Goal: Task Accomplishment & Management: Manage account settings

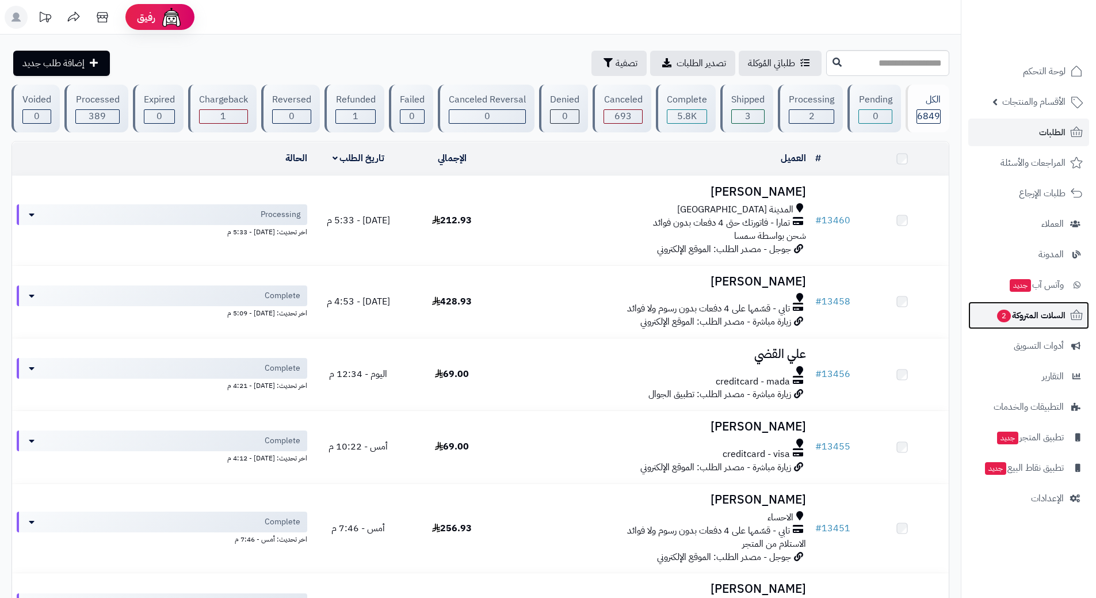
click at [986, 311] on link "السلات المتروكة 2" at bounding box center [1028, 315] width 121 height 28
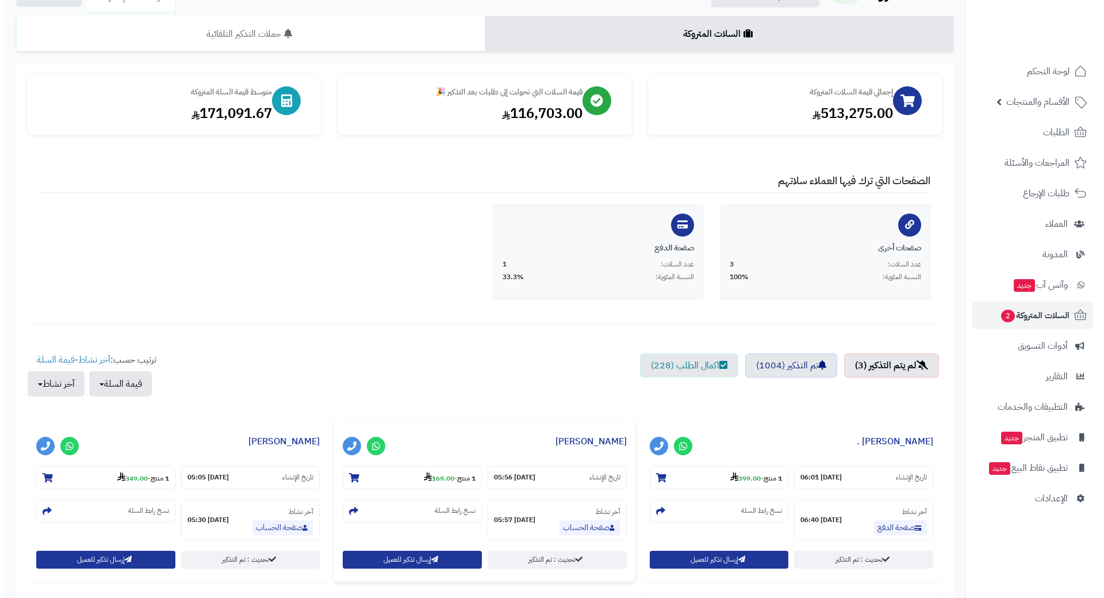
scroll to position [288, 0]
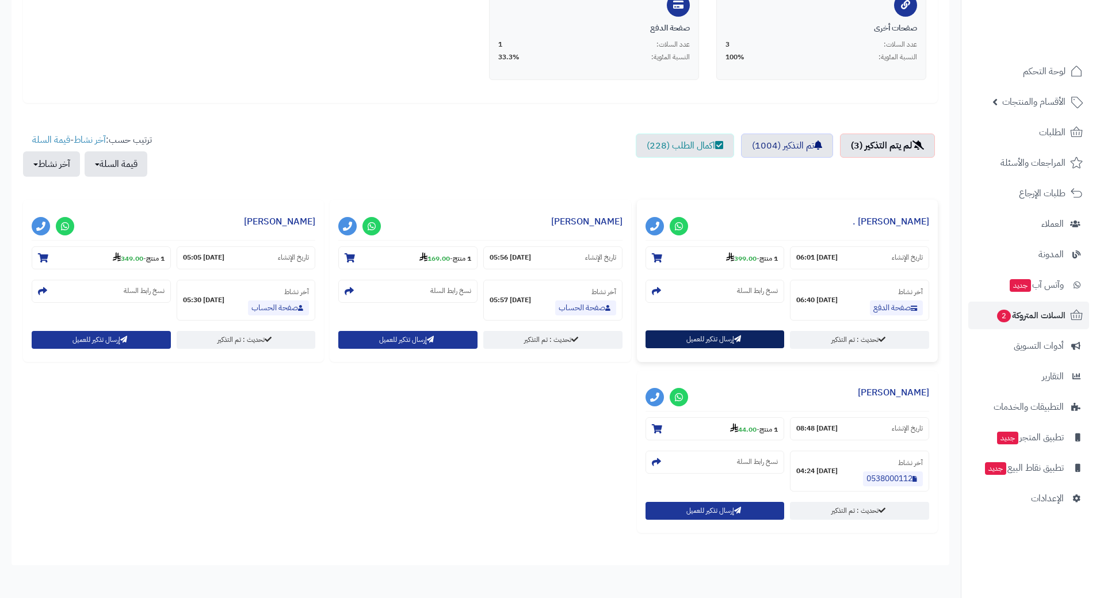
click at [672, 332] on button "إرسال تذكير للعميل" at bounding box center [714, 339] width 139 height 18
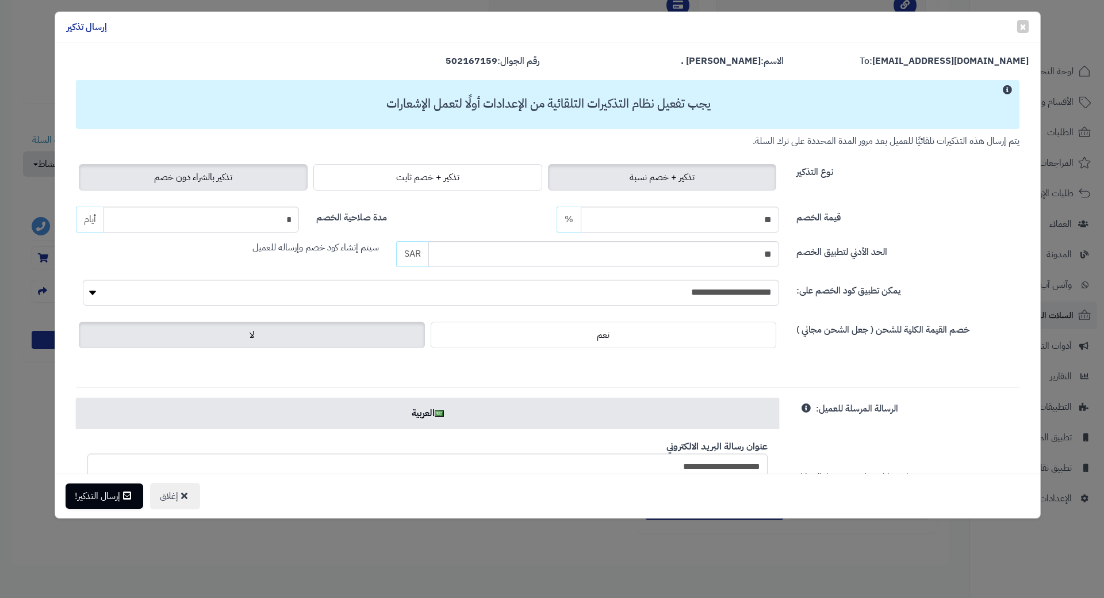
click at [183, 174] on span "تذكير بالشراء دون خصم" at bounding box center [193, 177] width 78 height 14
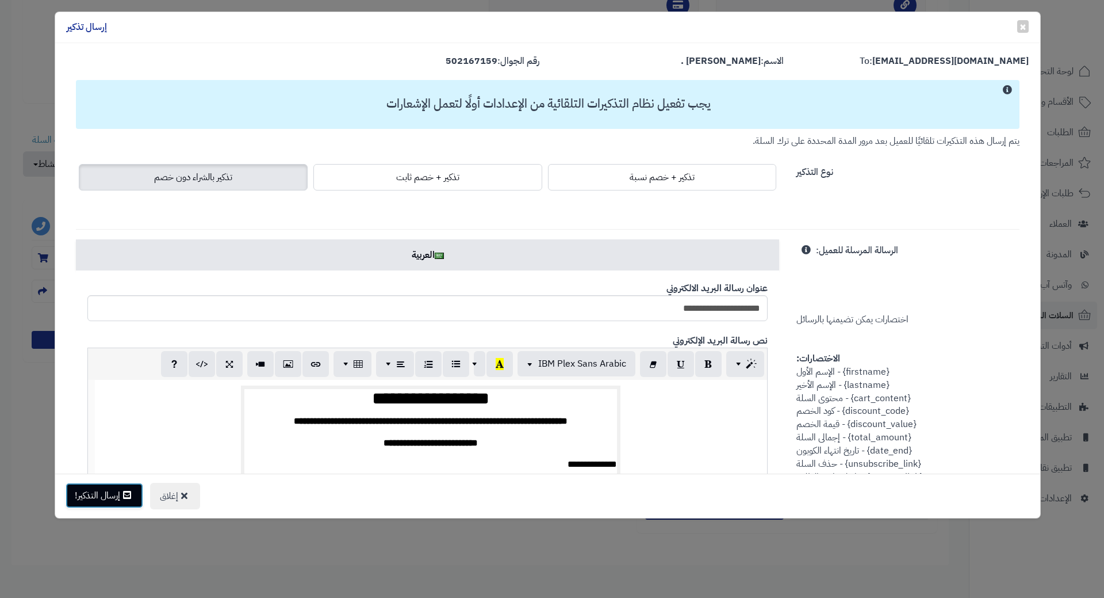
click at [109, 487] on button "إرسال التذكير!" at bounding box center [105, 495] width 78 height 25
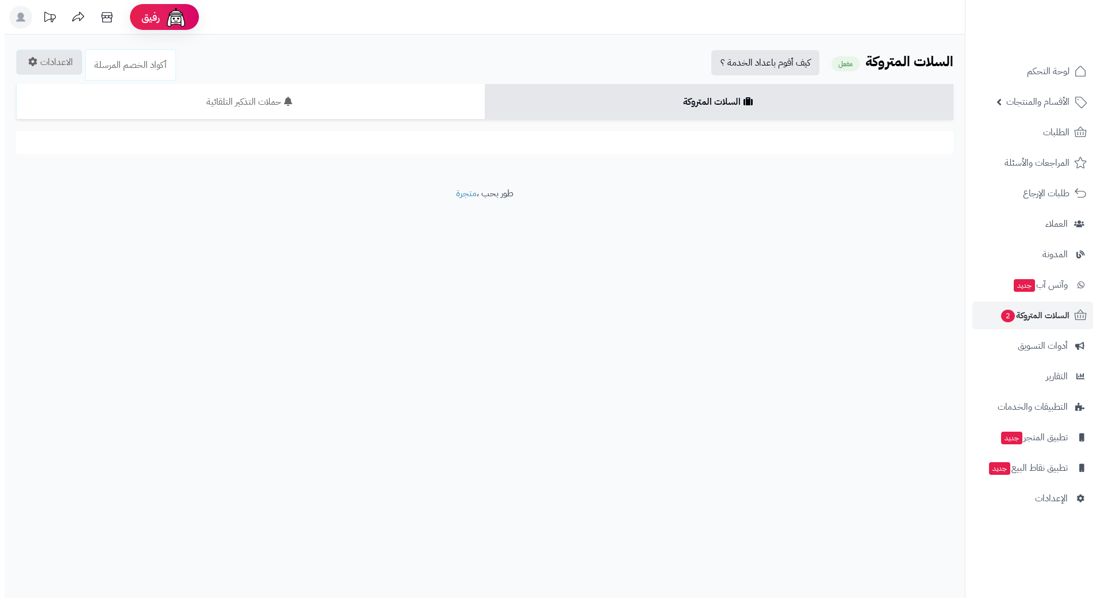
scroll to position [174, 0]
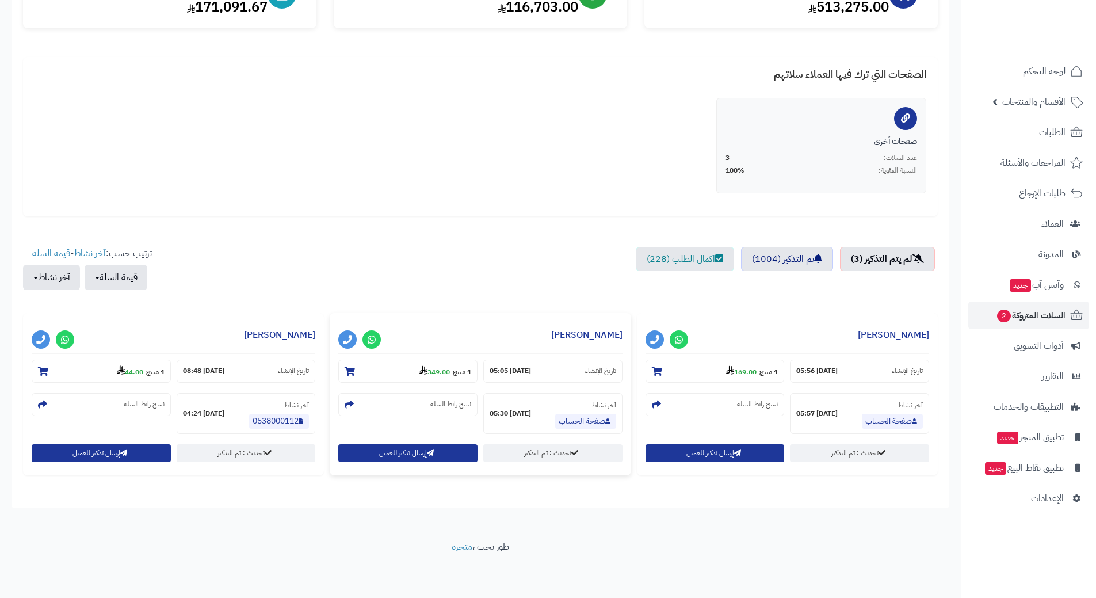
click at [396, 443] on div "**********" at bounding box center [480, 394] width 301 height 162
click at [389, 446] on button "إرسال تذكير للعميل" at bounding box center [407, 452] width 139 height 18
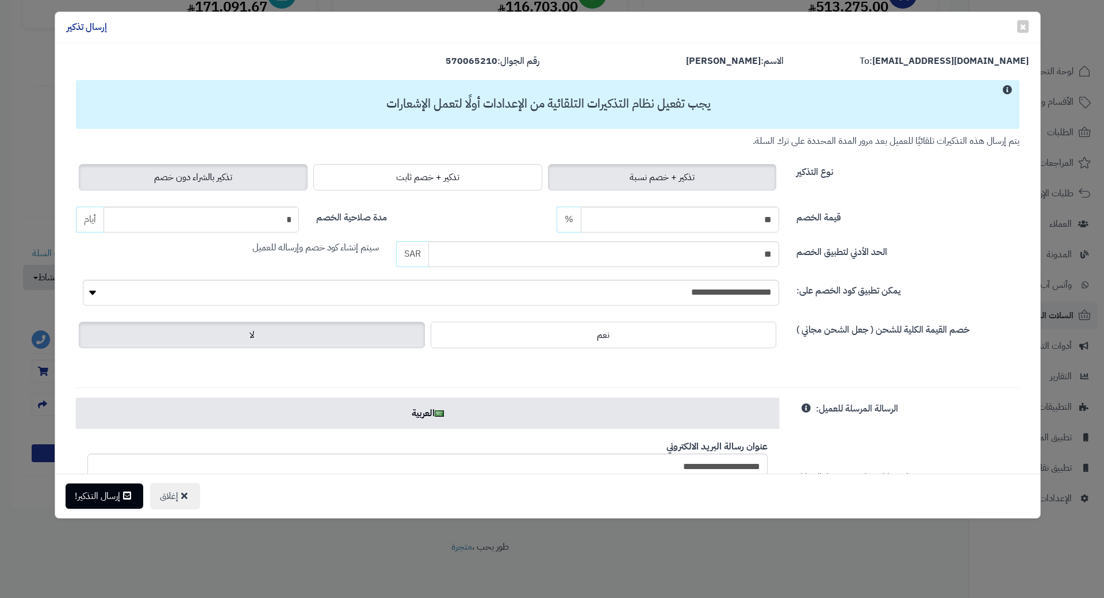
click at [240, 174] on label "تذكير بالشراء دون خصم" at bounding box center [193, 177] width 229 height 26
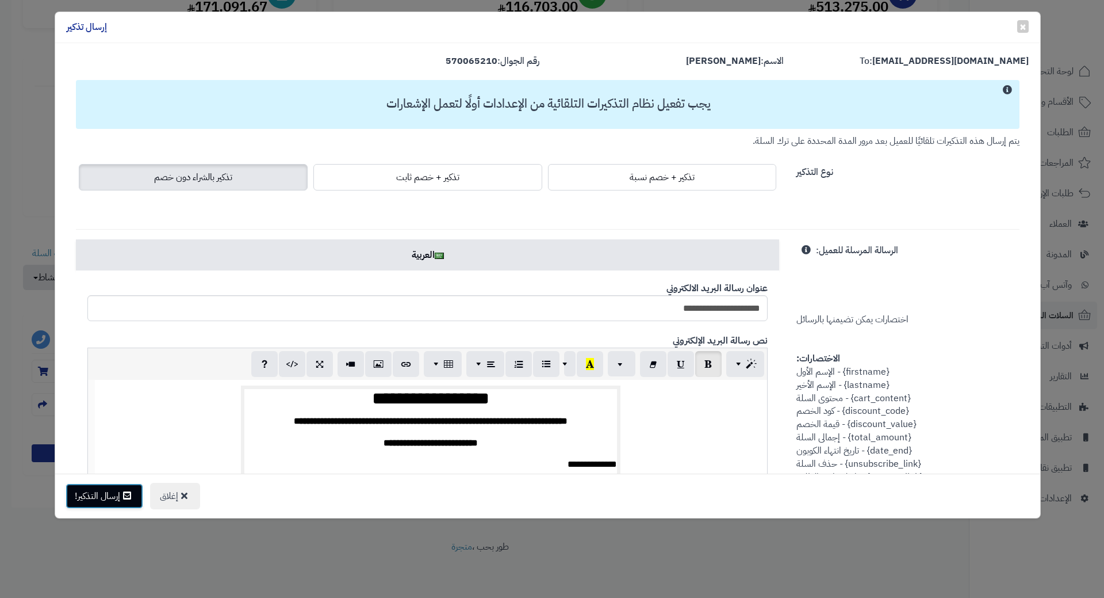
drag, startPoint x: 106, startPoint y: 508, endPoint x: 110, endPoint y: 500, distance: 9.0
click at [106, 507] on button "إرسال التذكير!" at bounding box center [105, 495] width 78 height 25
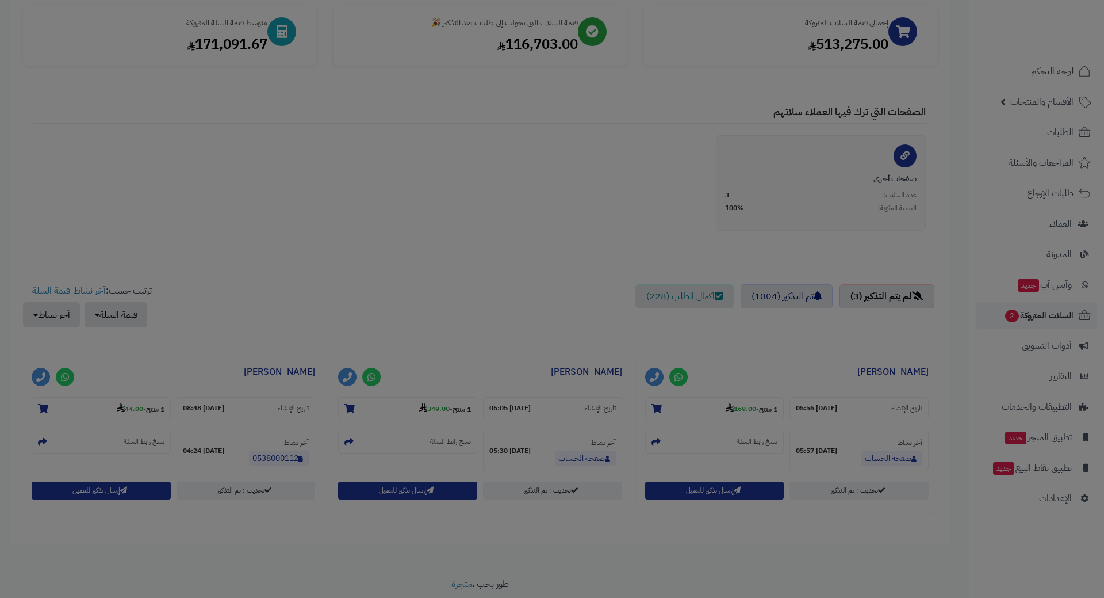
scroll to position [212, 0]
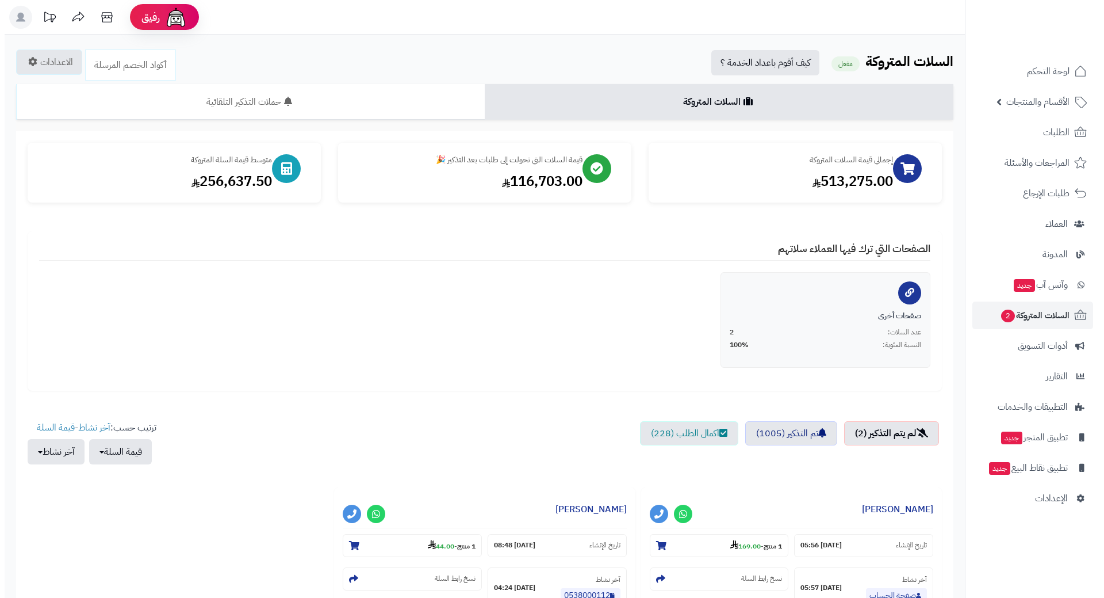
scroll to position [174, 0]
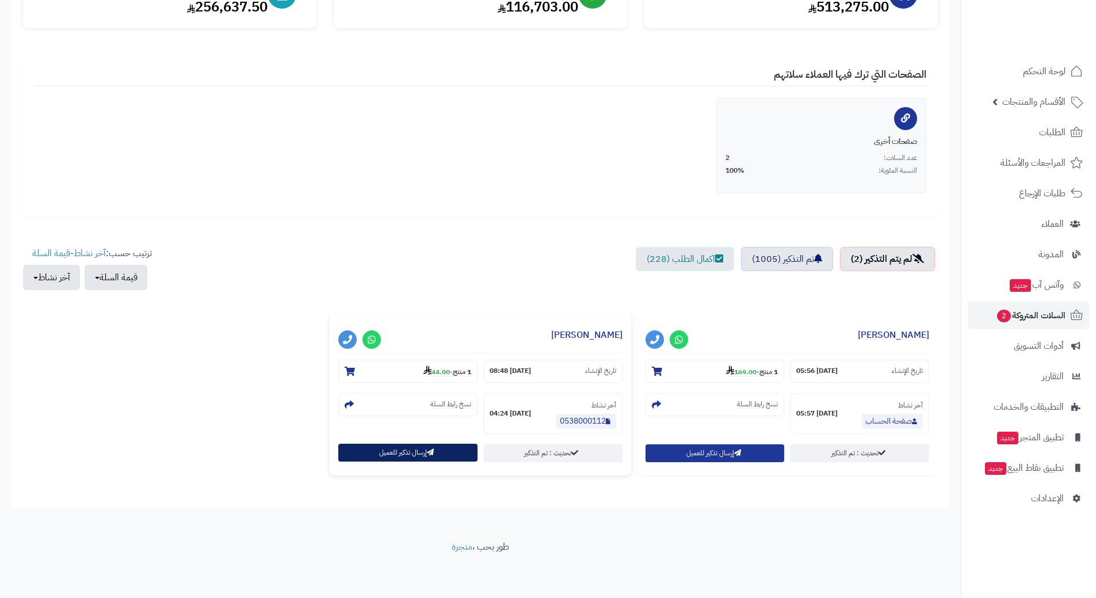
click at [400, 449] on button "إرسال تذكير للعميل" at bounding box center [407, 452] width 139 height 18
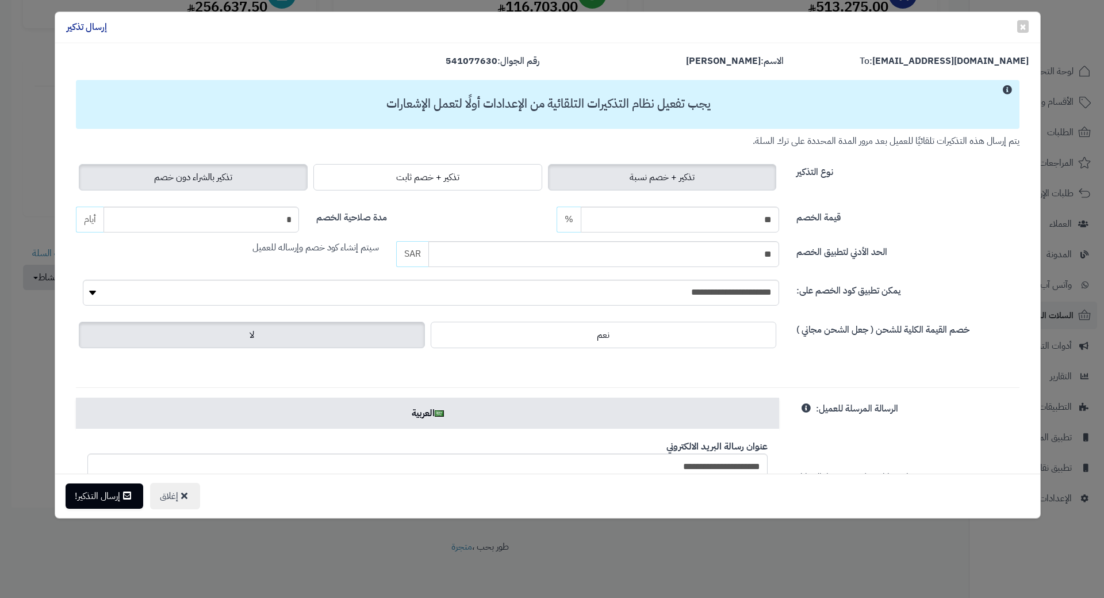
click at [209, 171] on span "تذكير بالشراء دون خصم" at bounding box center [193, 177] width 78 height 14
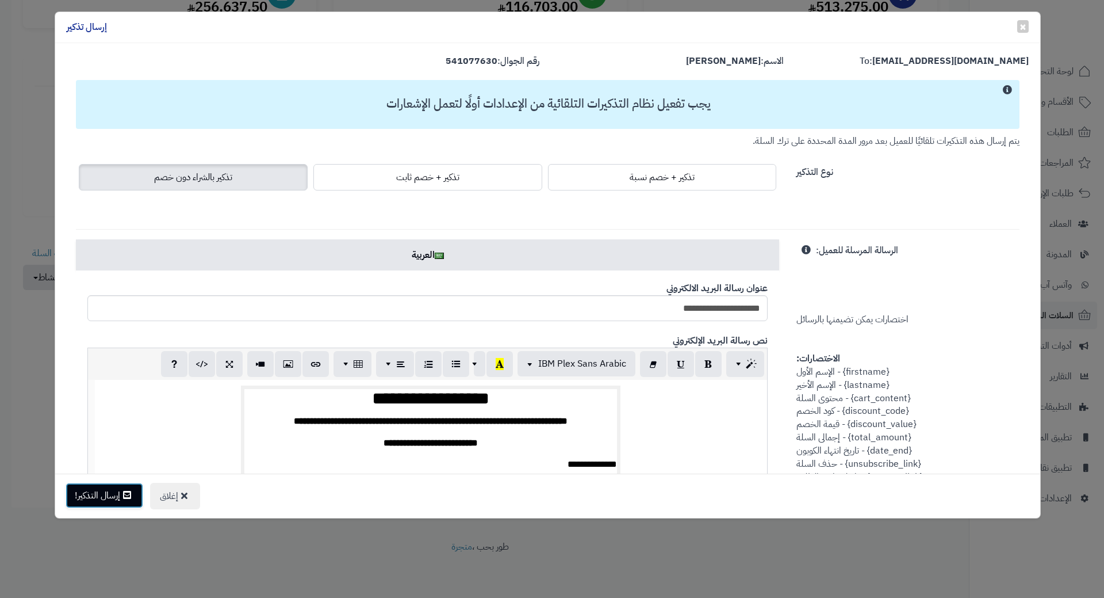
click at [85, 487] on button "إرسال التذكير!" at bounding box center [105, 495] width 78 height 25
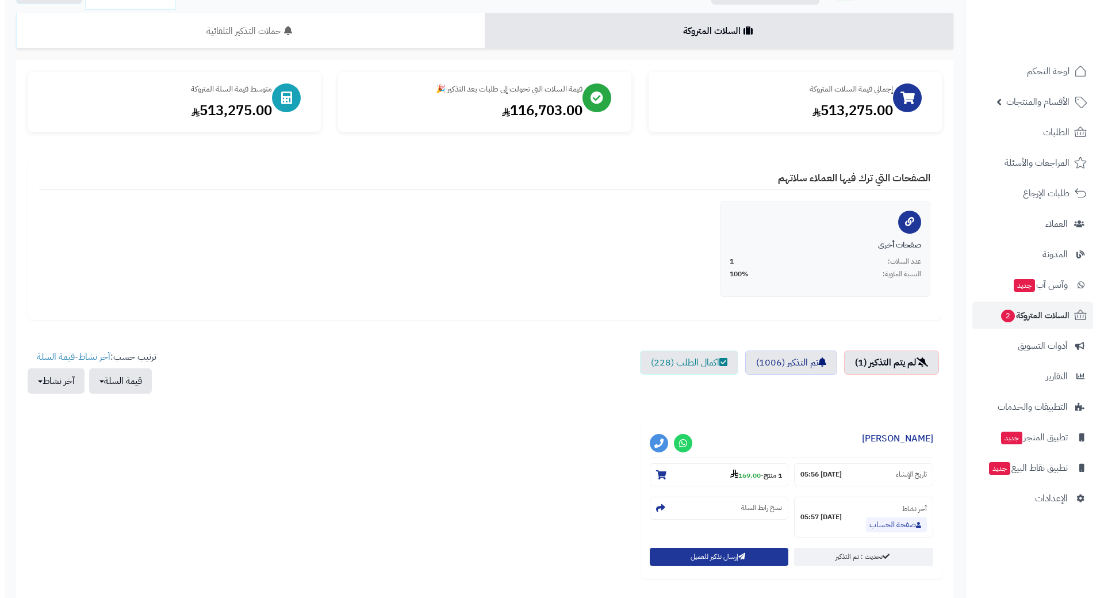
scroll to position [173, 0]
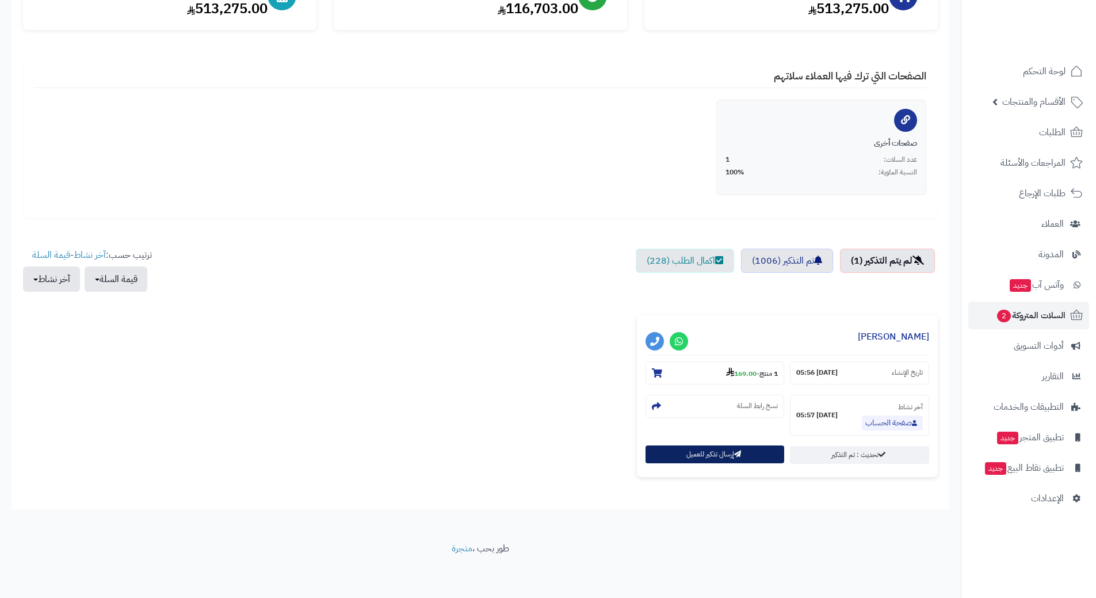
click at [718, 454] on button "إرسال تذكير للعميل" at bounding box center [714, 454] width 139 height 18
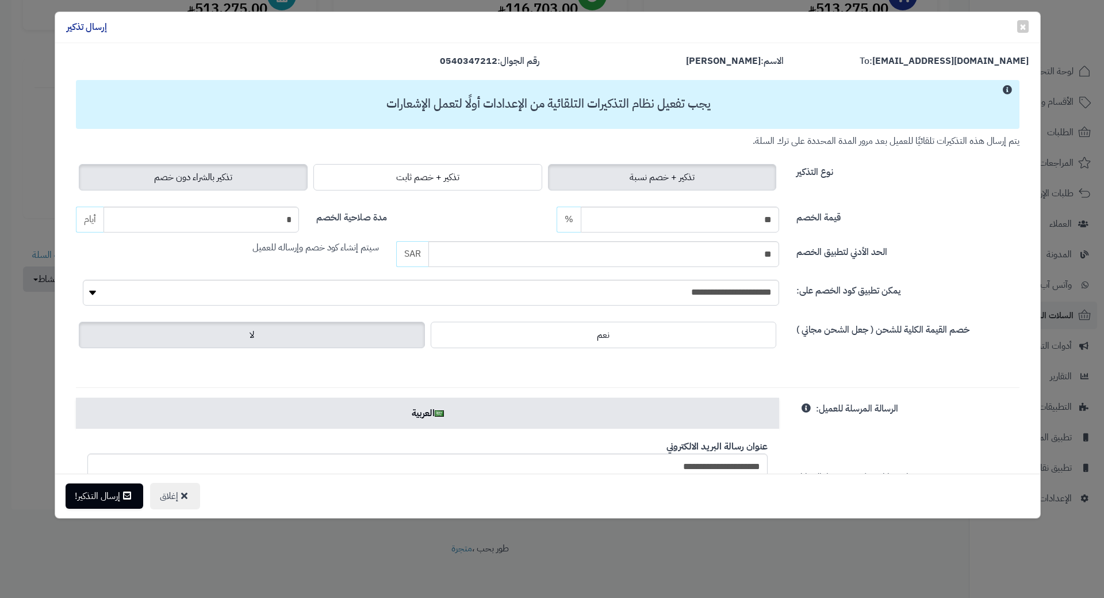
click at [269, 178] on label "تذكير بالشراء دون خصم" at bounding box center [193, 177] width 229 height 26
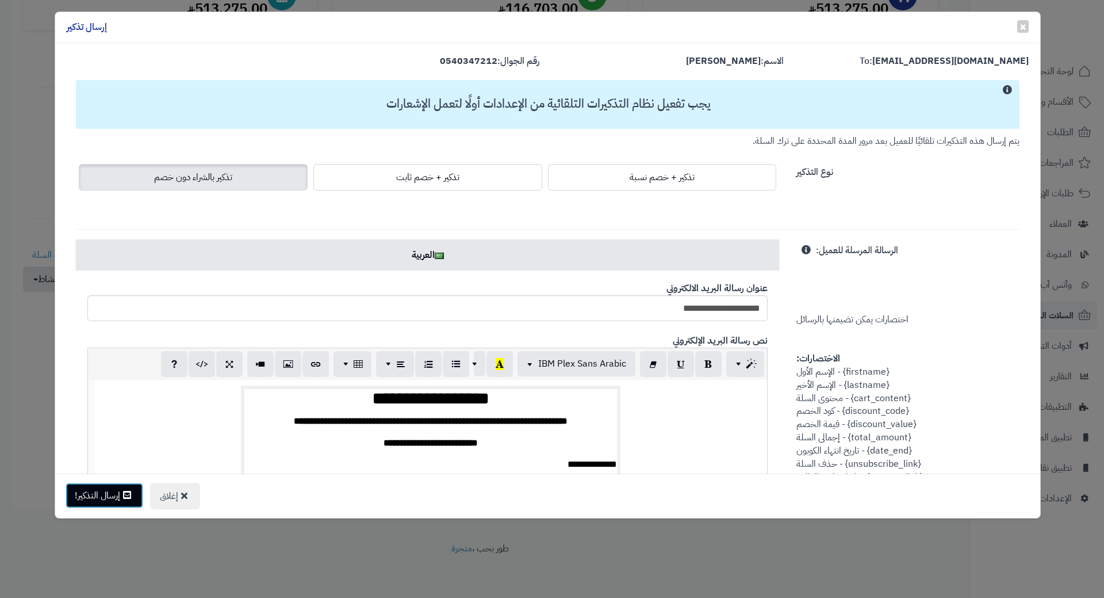
click at [108, 495] on button "إرسال التذكير!" at bounding box center [105, 495] width 78 height 25
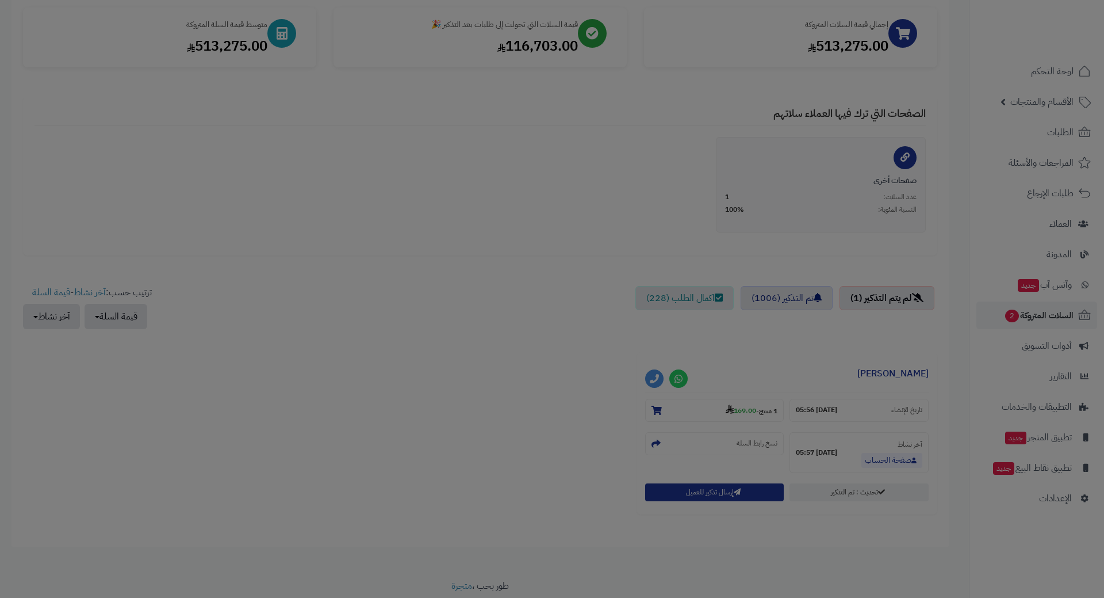
scroll to position [210, 0]
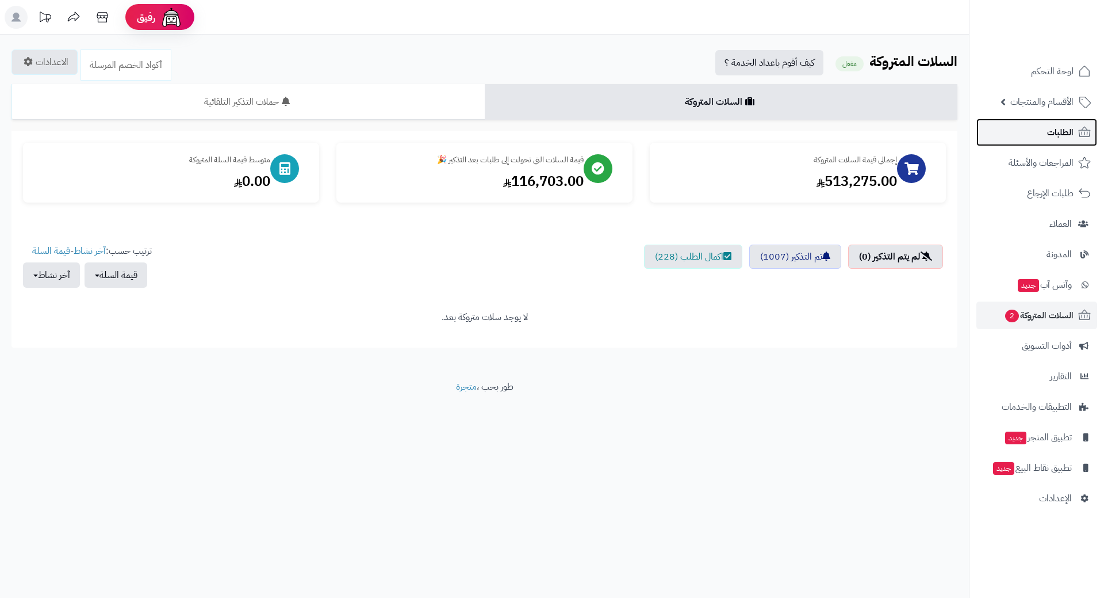
click at [996, 136] on link "الطلبات" at bounding box center [1037, 132] width 121 height 28
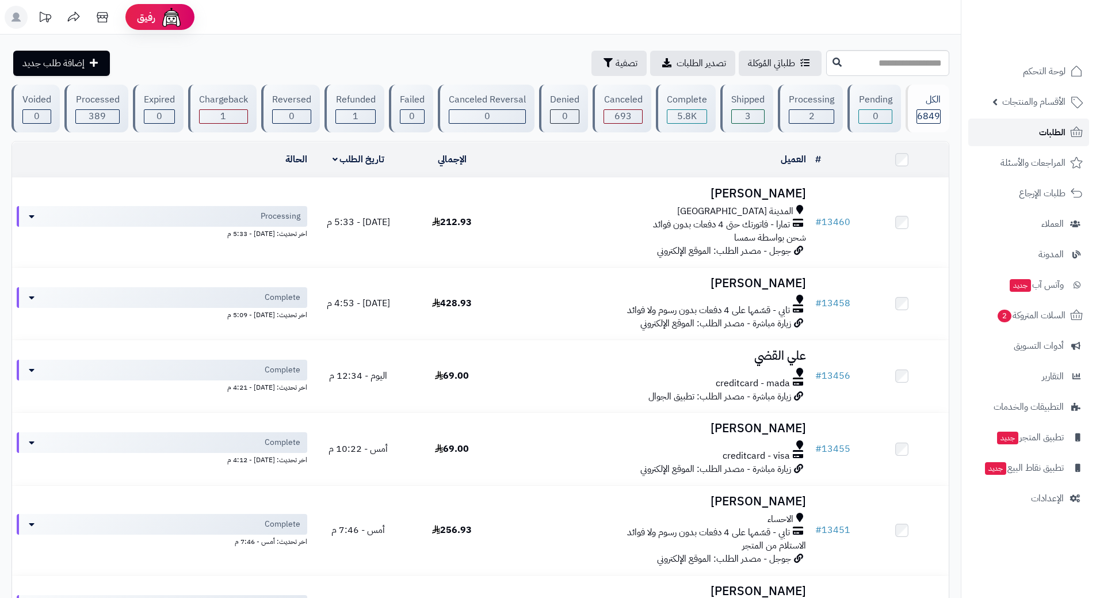
click at [1029, 127] on link "الطلبات" at bounding box center [1028, 132] width 121 height 28
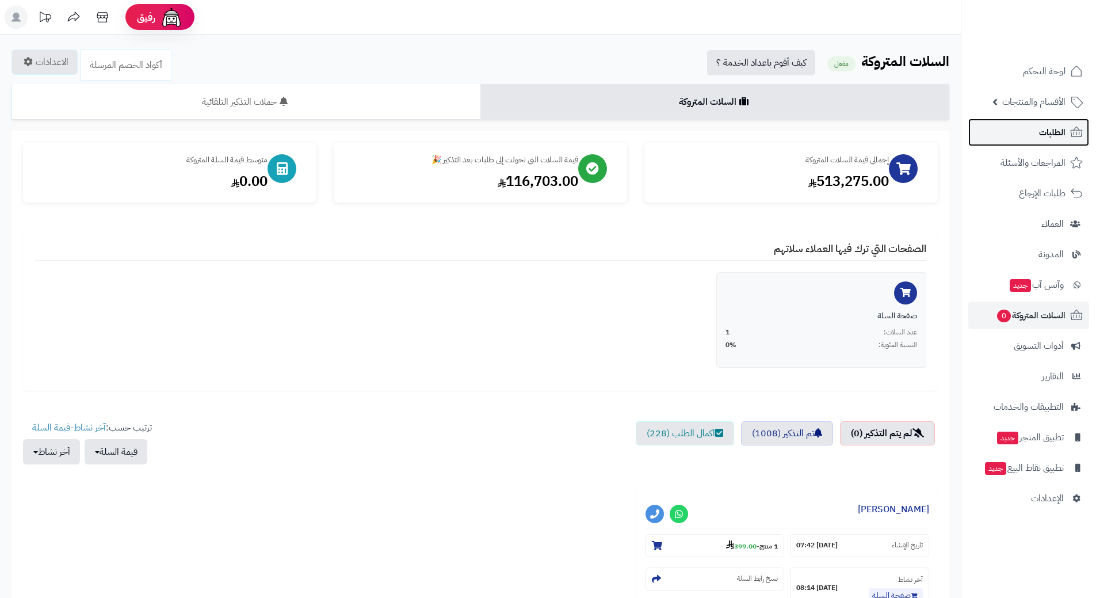
click at [1039, 126] on span "الطلبات" at bounding box center [1052, 132] width 26 height 16
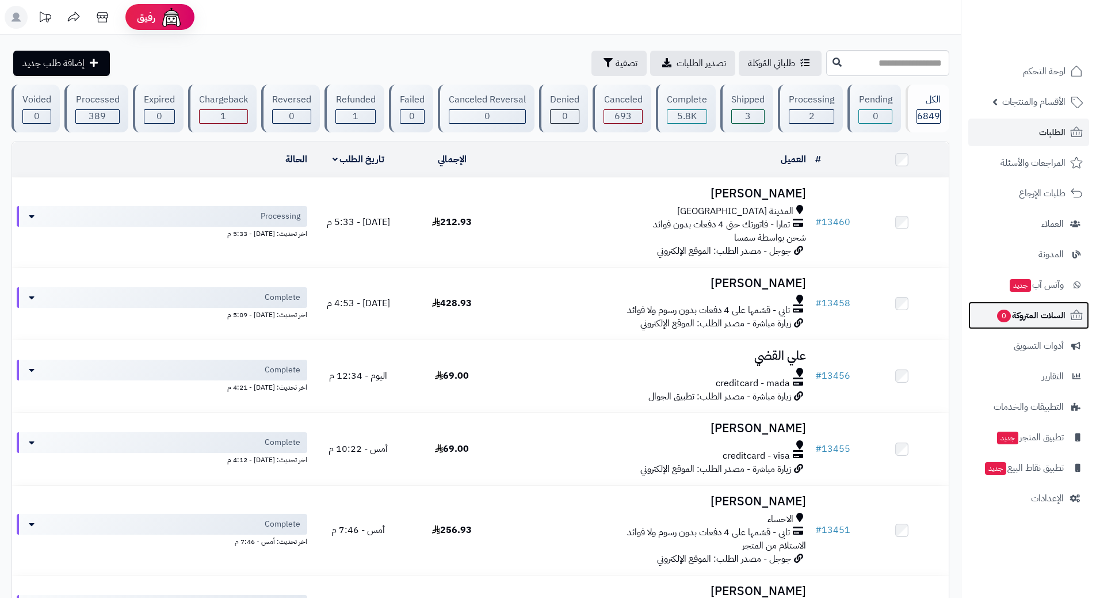
click at [988, 312] on link "السلات المتروكة 0" at bounding box center [1028, 315] width 121 height 28
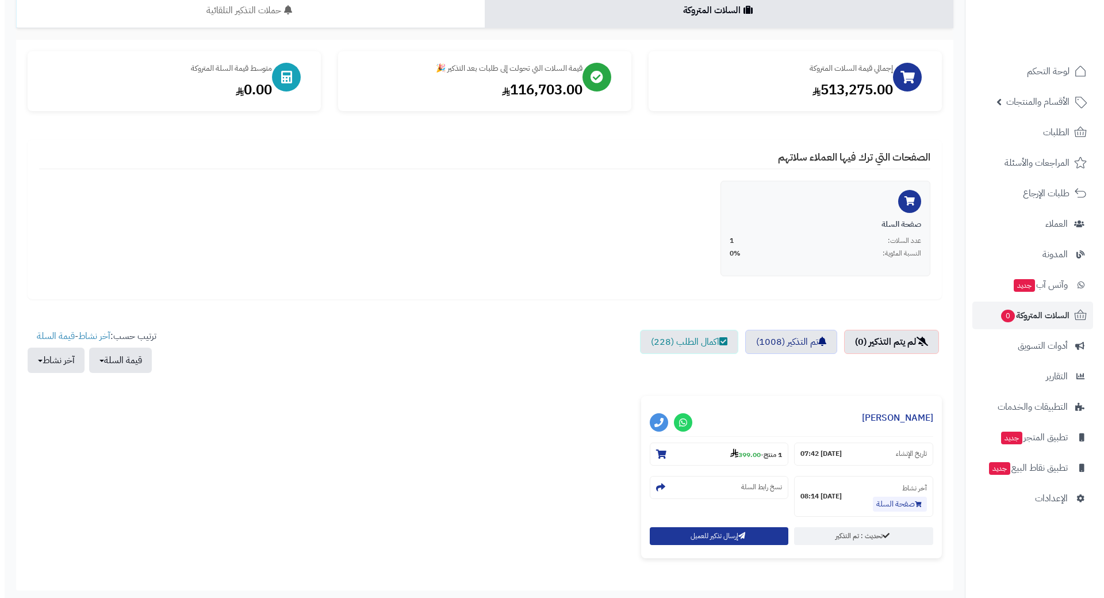
scroll to position [174, 0]
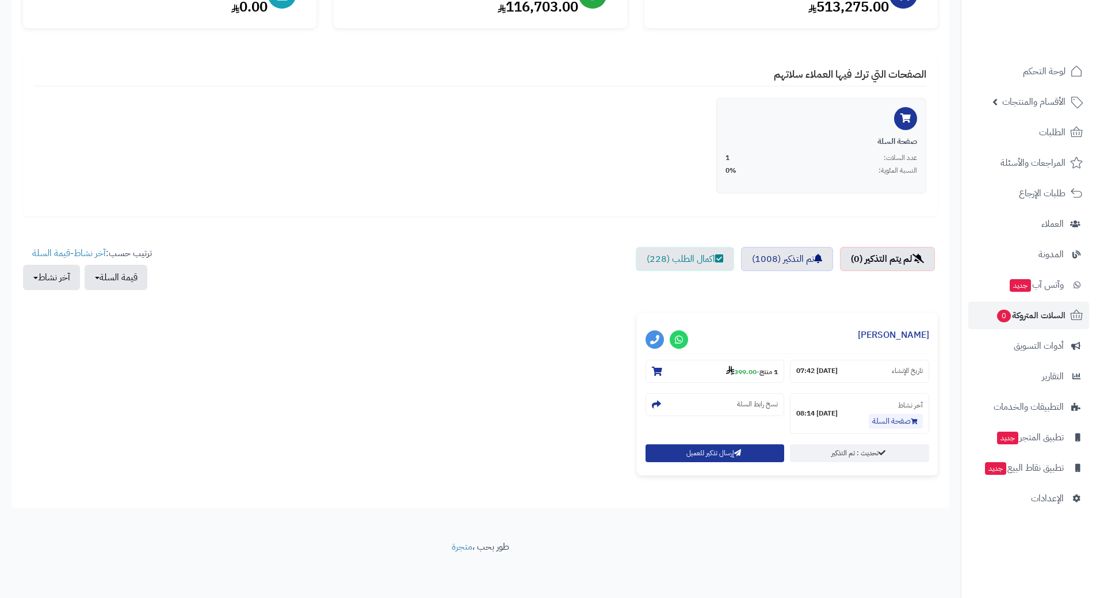
click at [724, 441] on div "**********" at bounding box center [787, 394] width 301 height 162
click at [721, 459] on button "إرسال تذكير للعميل" at bounding box center [714, 452] width 139 height 18
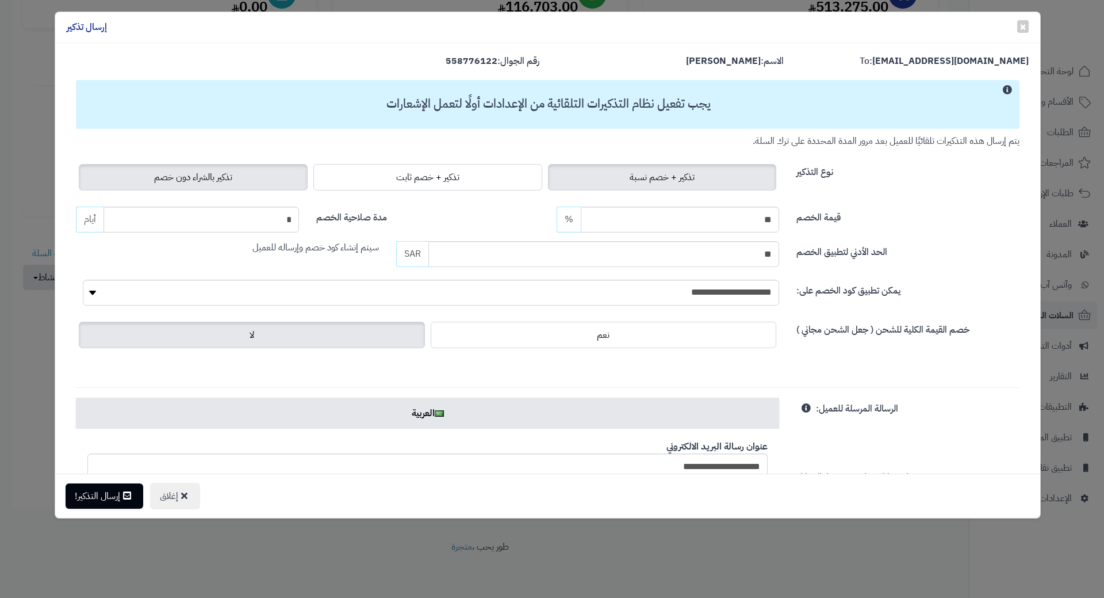
drag, startPoint x: 216, startPoint y: 175, endPoint x: 218, endPoint y: 183, distance: 8.4
click at [216, 175] on span "تذكير بالشراء دون خصم" at bounding box center [193, 177] width 78 height 14
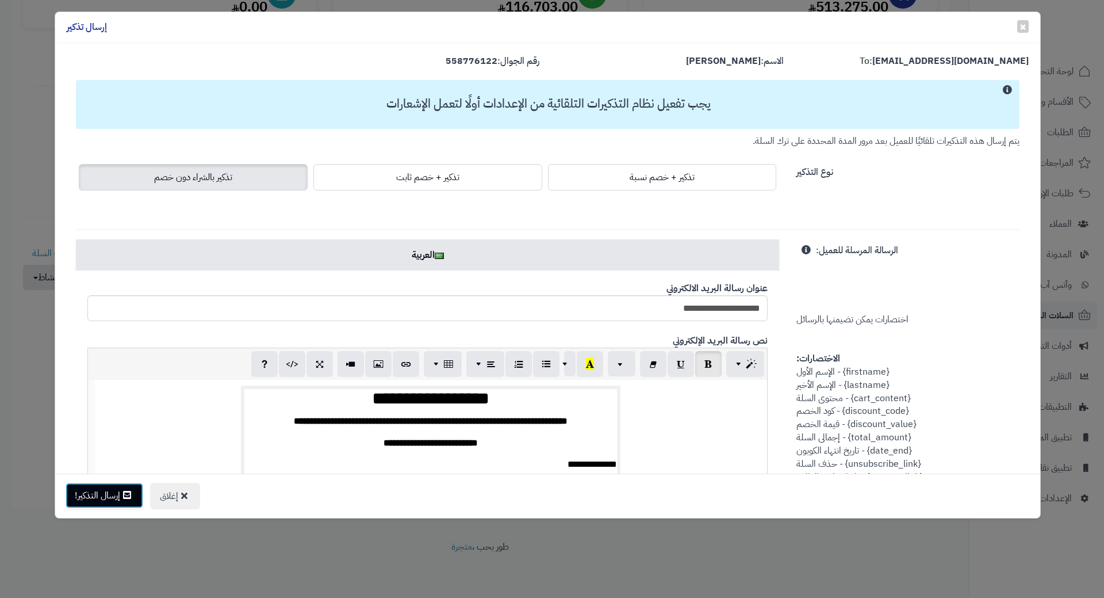
click at [113, 500] on button "إرسال التذكير!" at bounding box center [105, 495] width 78 height 25
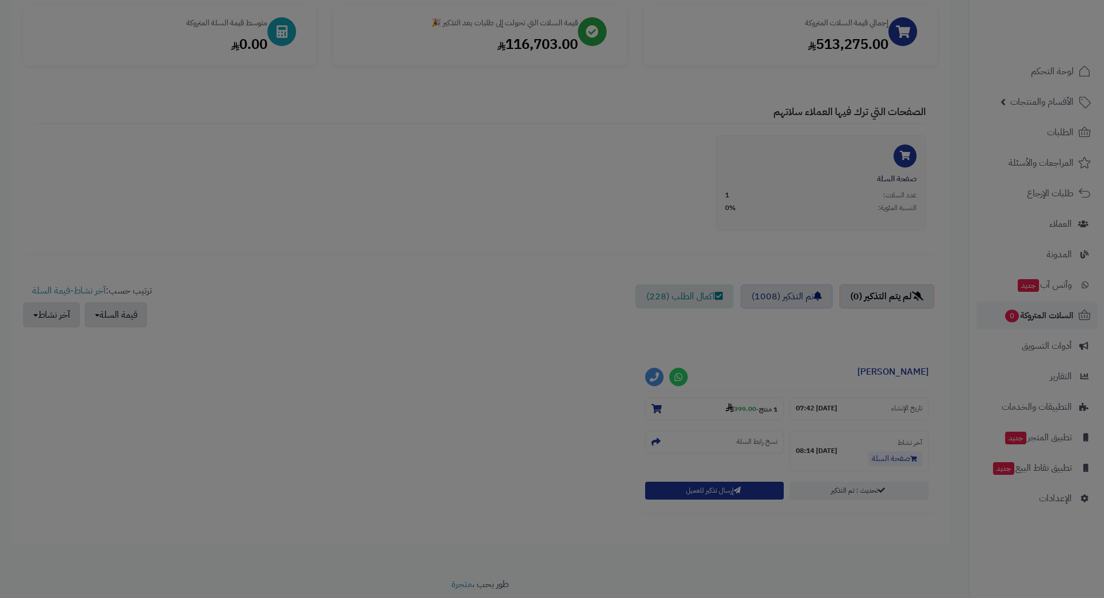
scroll to position [212, 0]
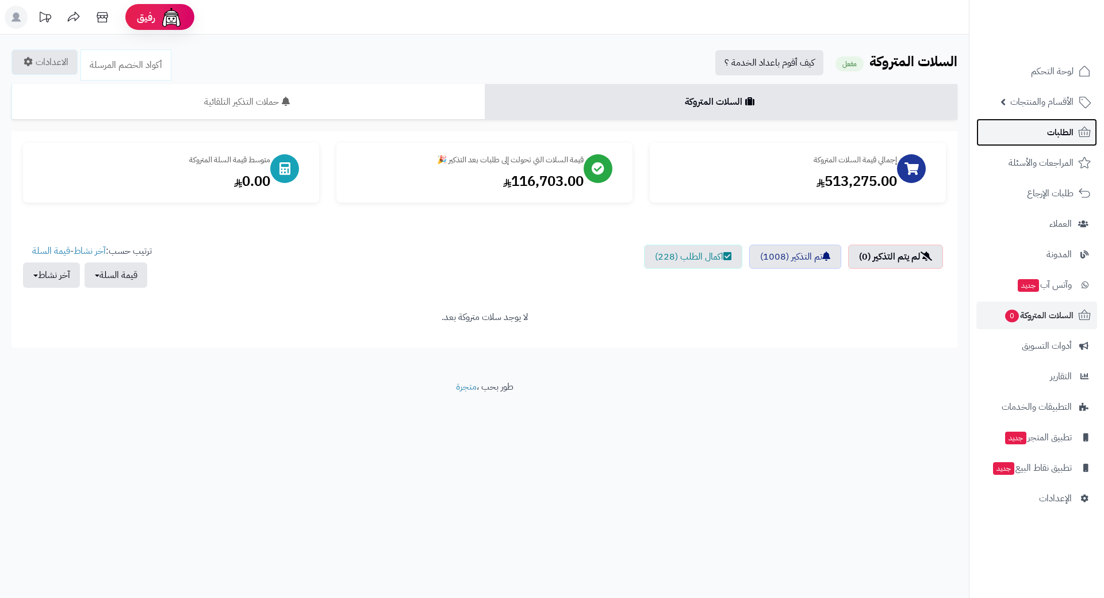
click at [994, 129] on link "الطلبات" at bounding box center [1037, 132] width 121 height 28
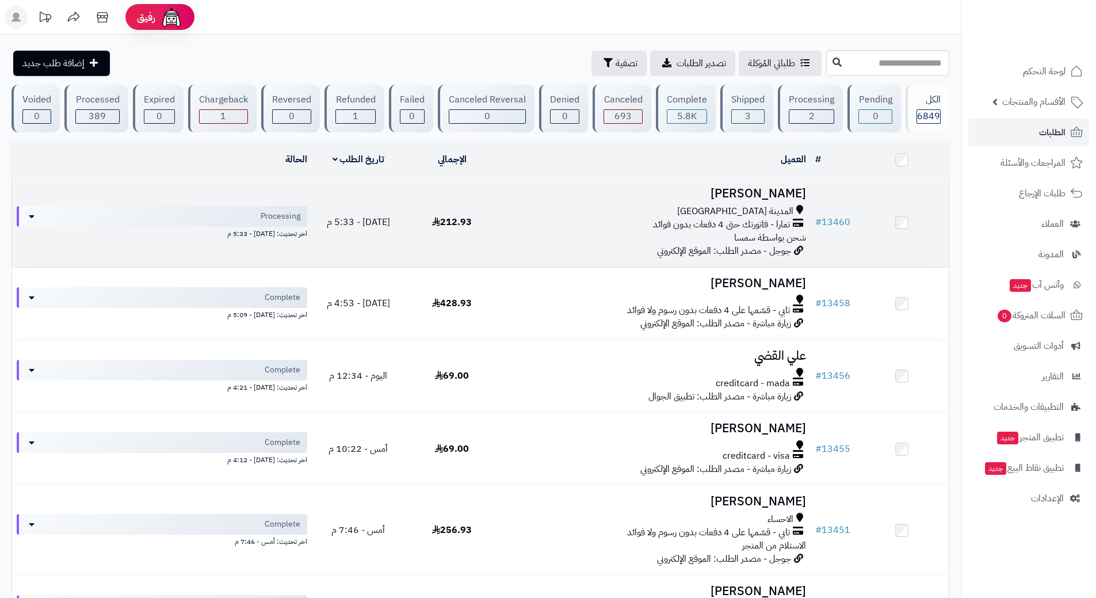
click at [532, 234] on div "المدينة [GEOGRAPHIC_DATA] تمارا - فاتورتك حتى 4 دفعات بدون فوائد شحن بواسطة سمسا" at bounding box center [654, 225] width 303 height 40
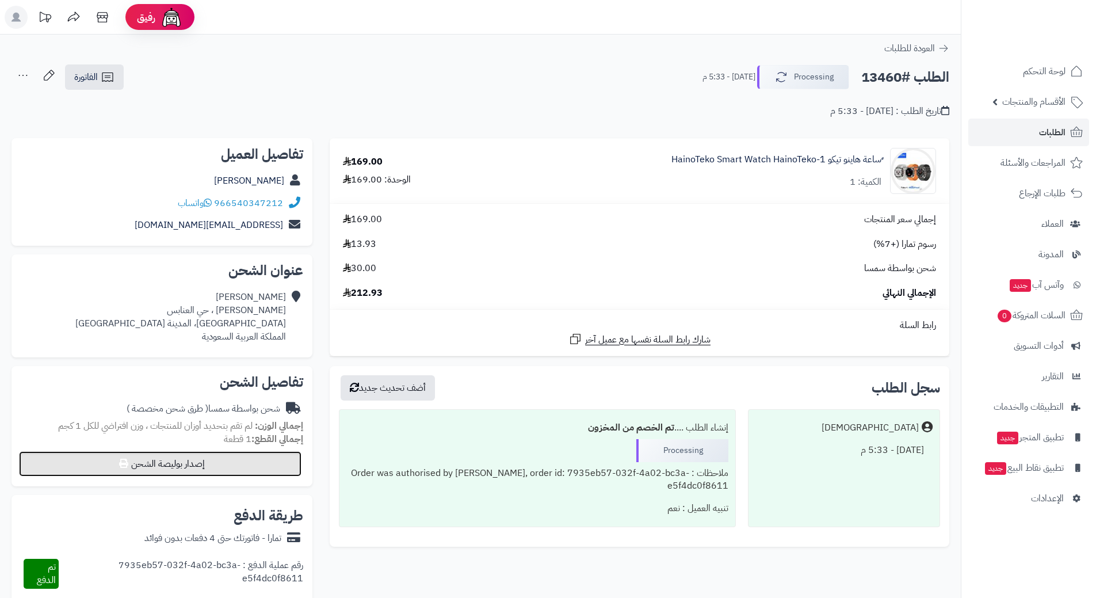
click at [173, 464] on button "إصدار بوليصة الشحن" at bounding box center [160, 463] width 282 height 25
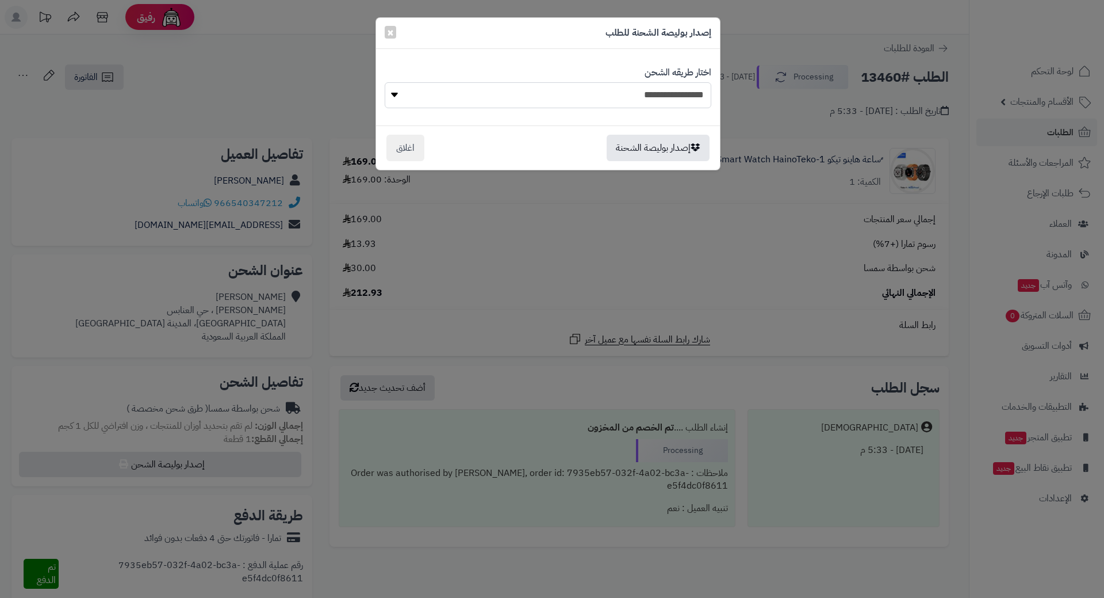
click at [627, 89] on select "**********" at bounding box center [548, 95] width 327 height 26
select select "****"
click at [385, 82] on select "**********" at bounding box center [548, 95] width 327 height 26
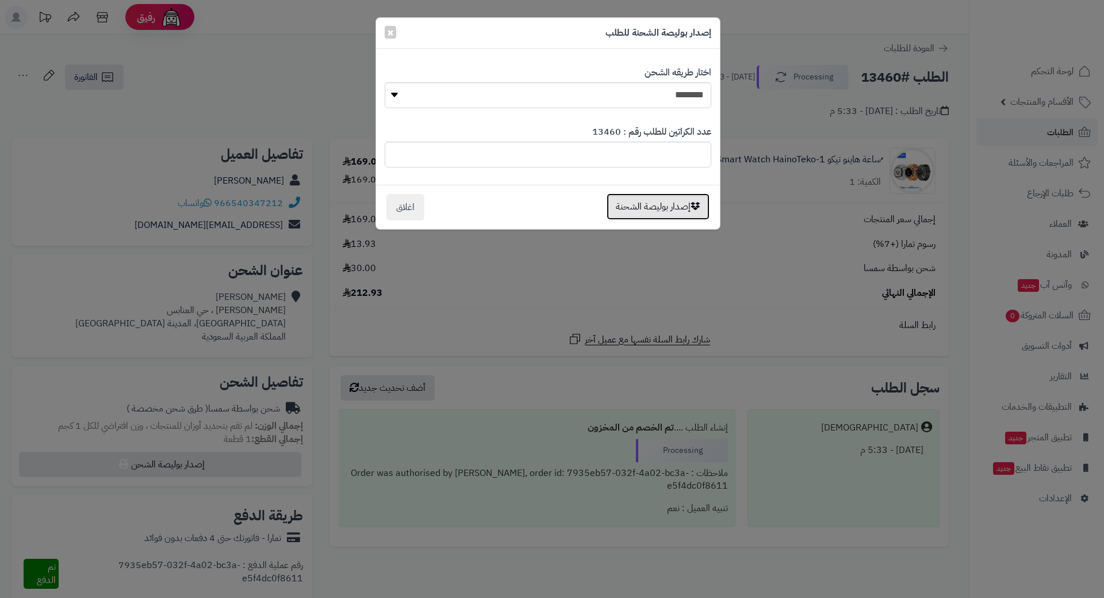
click at [650, 202] on button "إصدار بوليصة الشحنة" at bounding box center [658, 206] width 103 height 26
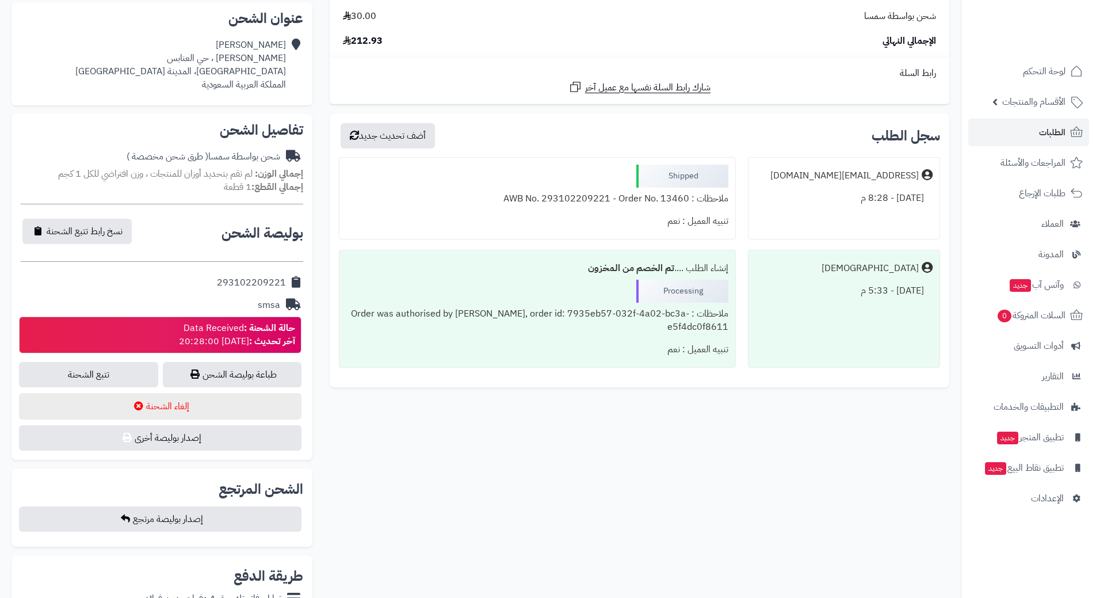
scroll to position [345, 0]
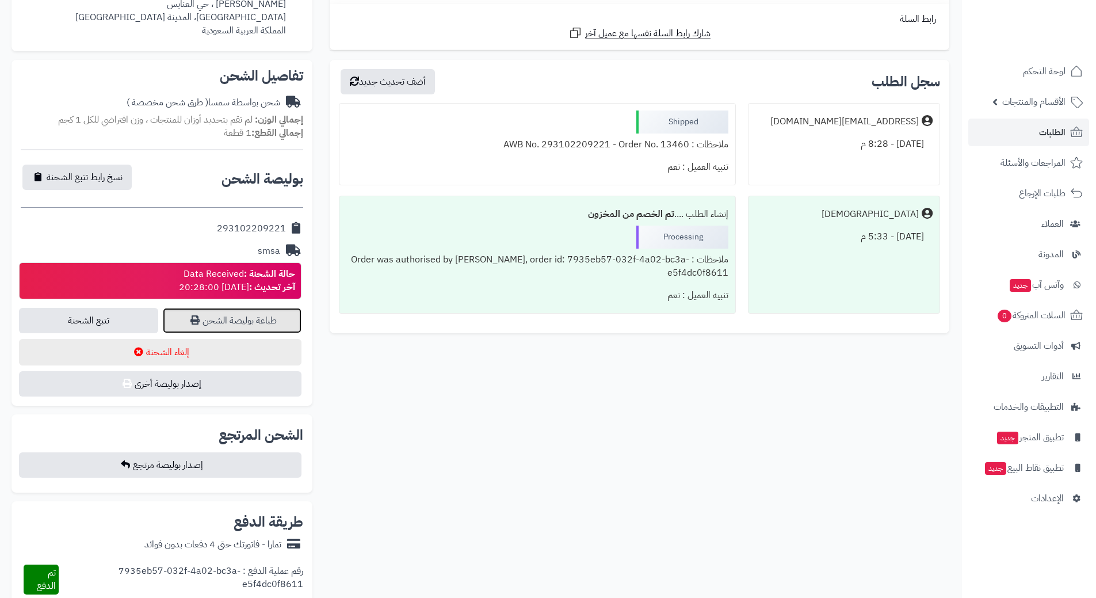
click at [242, 313] on link "طباعة بوليصة الشحن" at bounding box center [232, 320] width 139 height 25
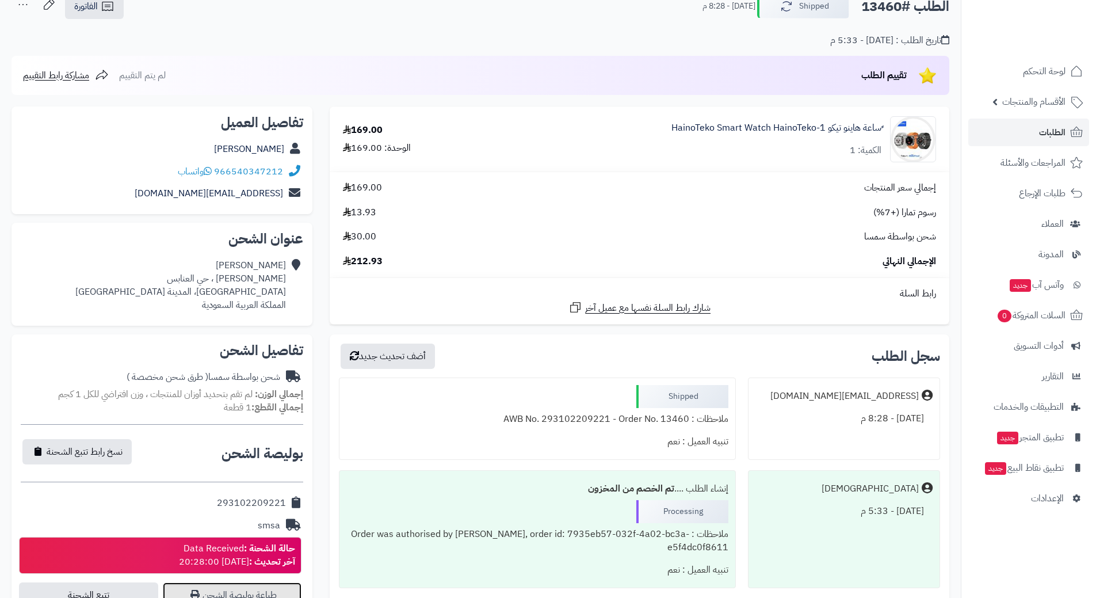
scroll to position [230, 0]
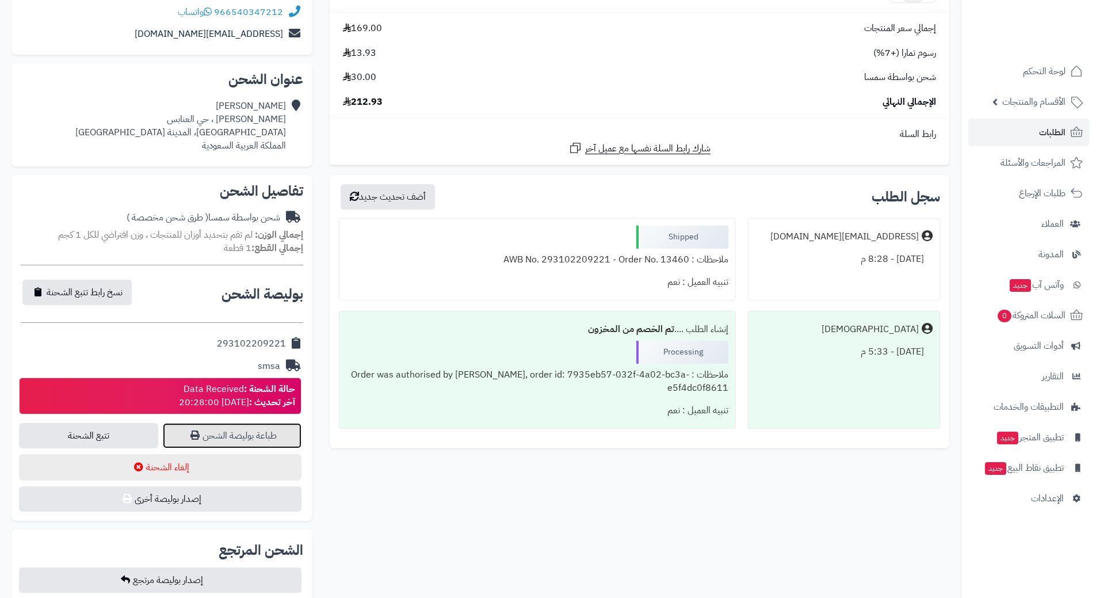
click at [248, 434] on link "طباعة بوليصة الشحن" at bounding box center [232, 435] width 139 height 25
click at [1015, 127] on link "الطلبات" at bounding box center [1028, 132] width 121 height 28
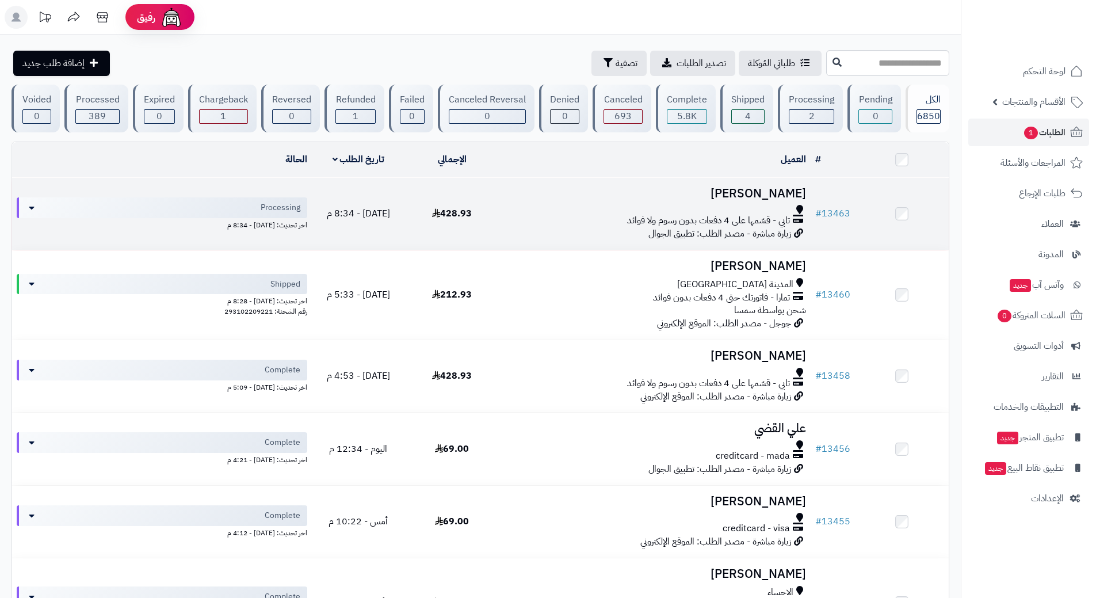
click at [573, 218] on div "تابي - قسّمها على 4 دفعات بدون رسوم ولا فوائد" at bounding box center [654, 220] width 303 height 13
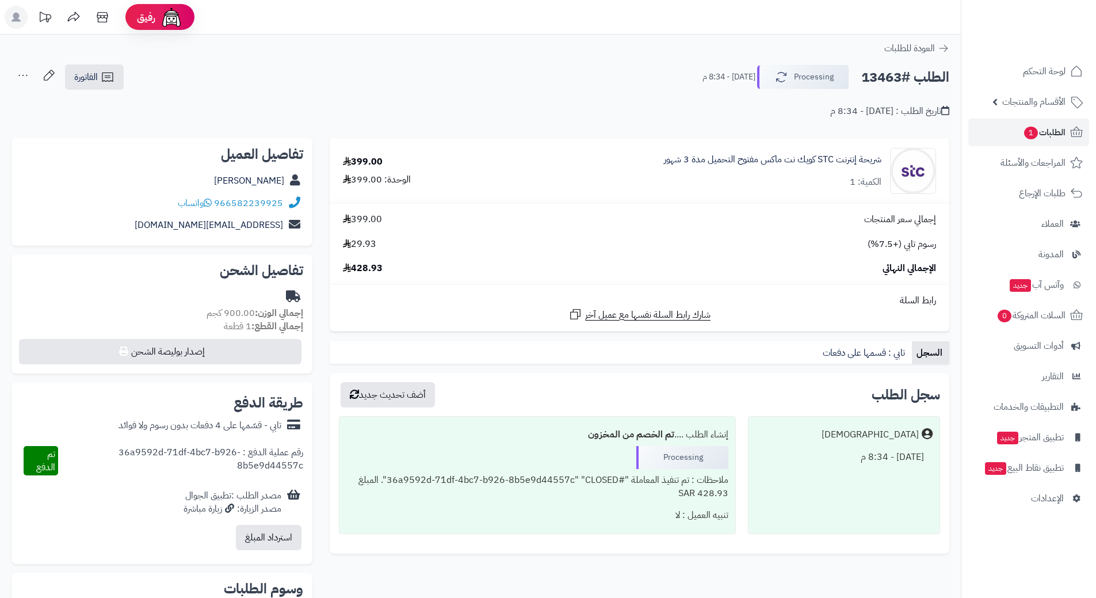
click at [912, 78] on h2 "الطلب #13463" at bounding box center [905, 78] width 88 height 24
copy div "الطلب #13463 Processing"
click at [212, 205] on icon at bounding box center [208, 202] width 8 height 9
